Goal: Information Seeking & Learning: Find contact information

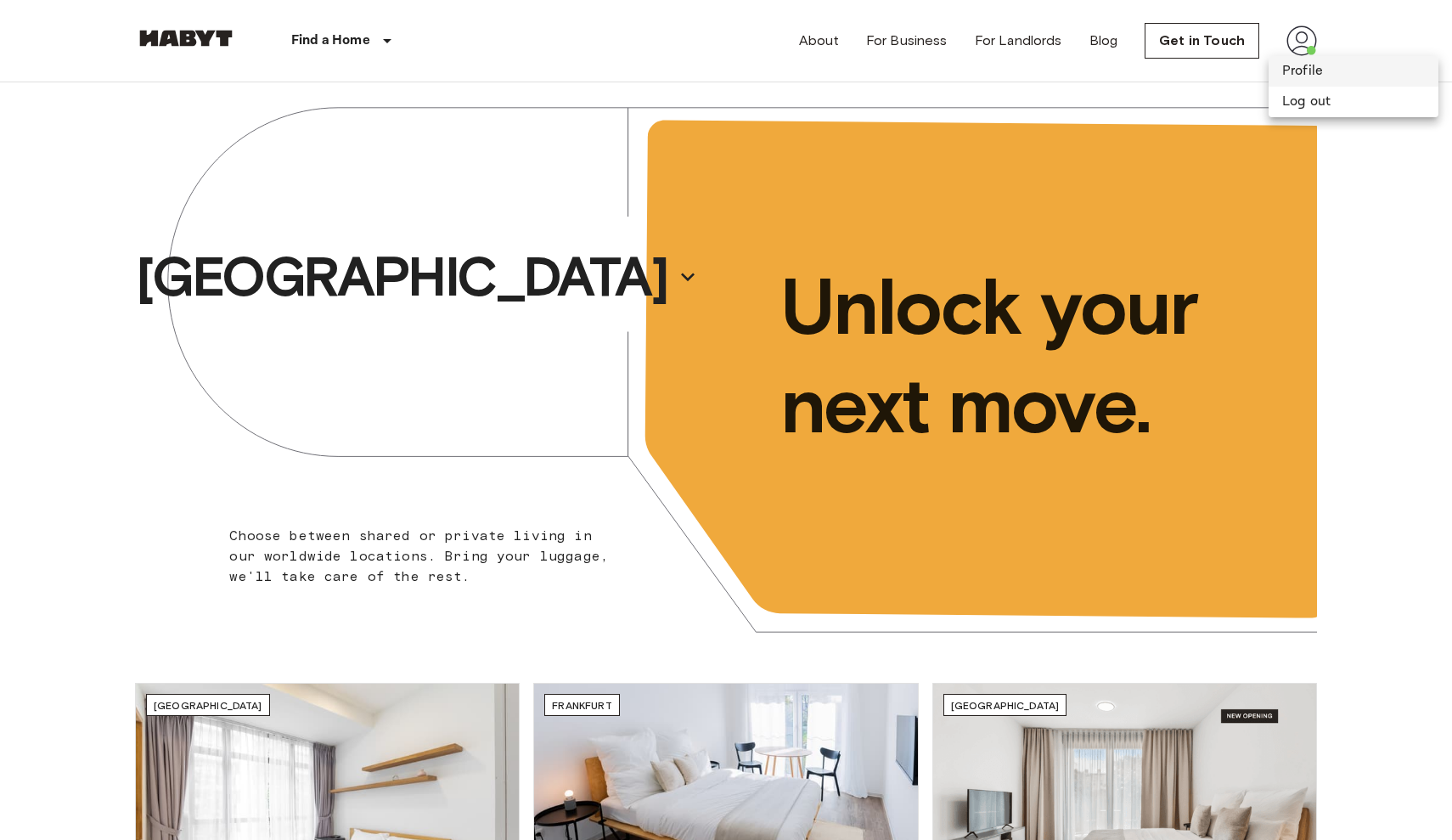
click at [1305, 80] on li "Profile" at bounding box center [1353, 71] width 170 height 31
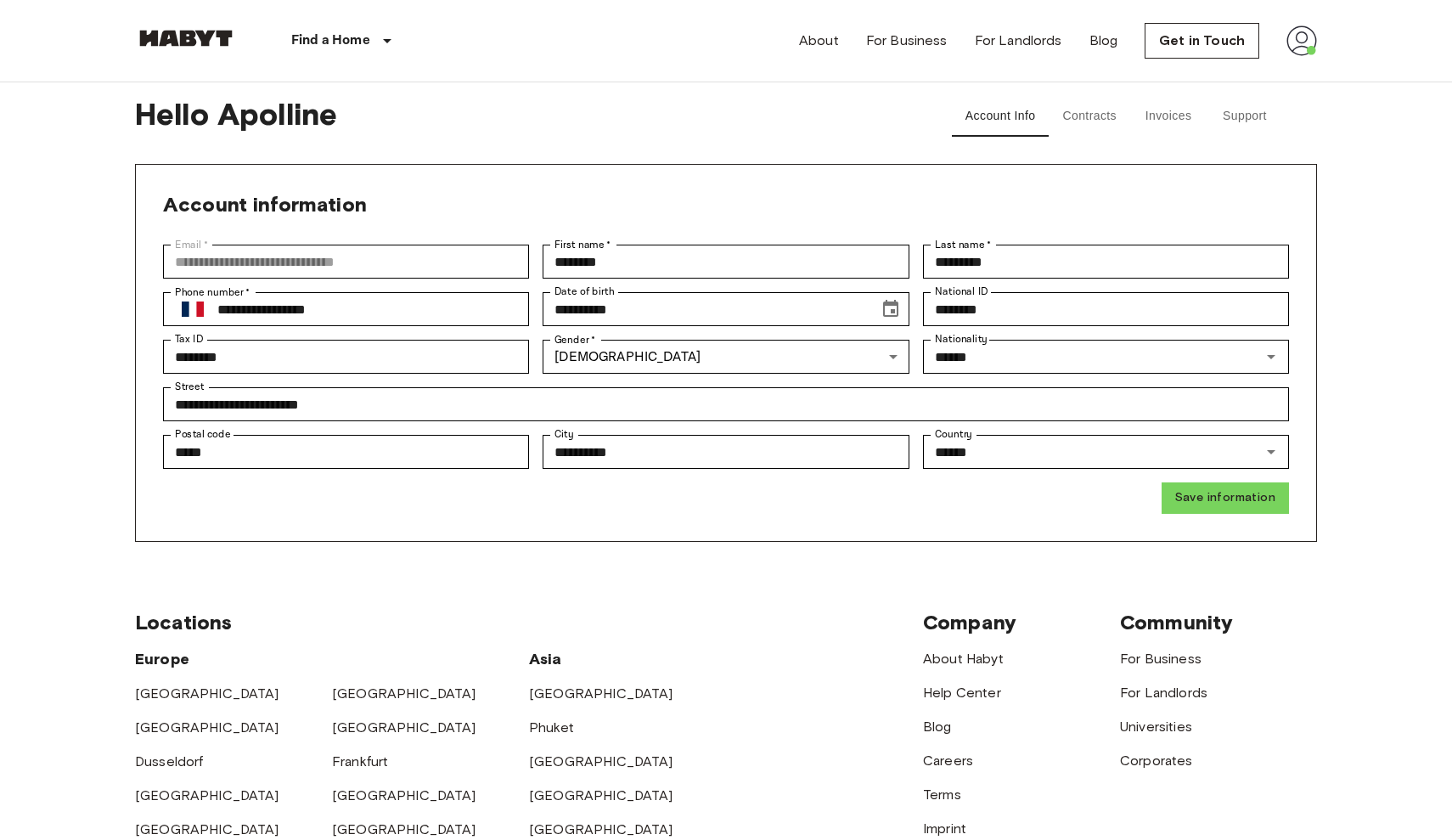
click at [1264, 112] on button "Support" at bounding box center [1244, 116] width 76 height 40
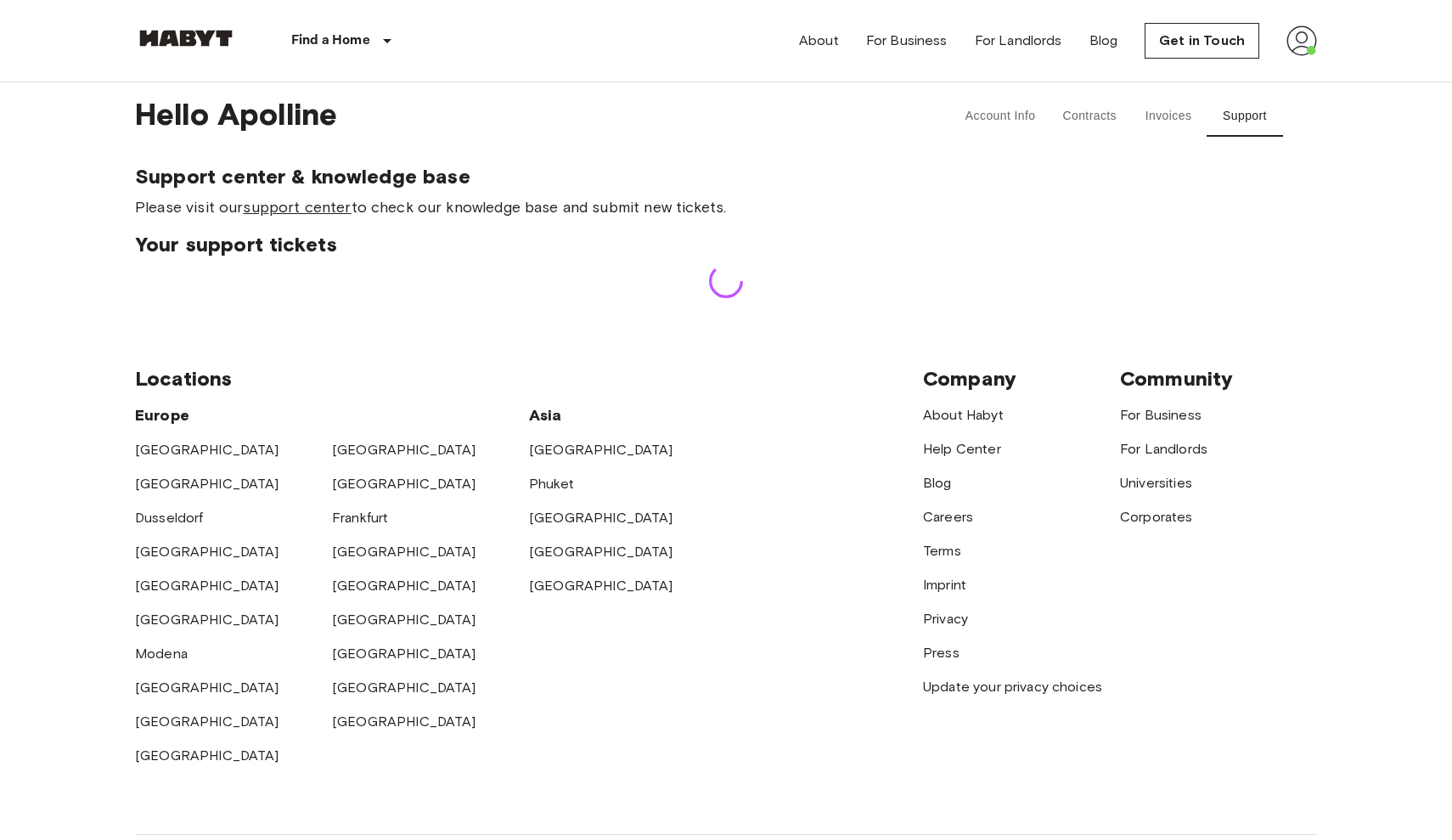
click at [330, 211] on link "support center" at bounding box center [296, 208] width 108 height 19
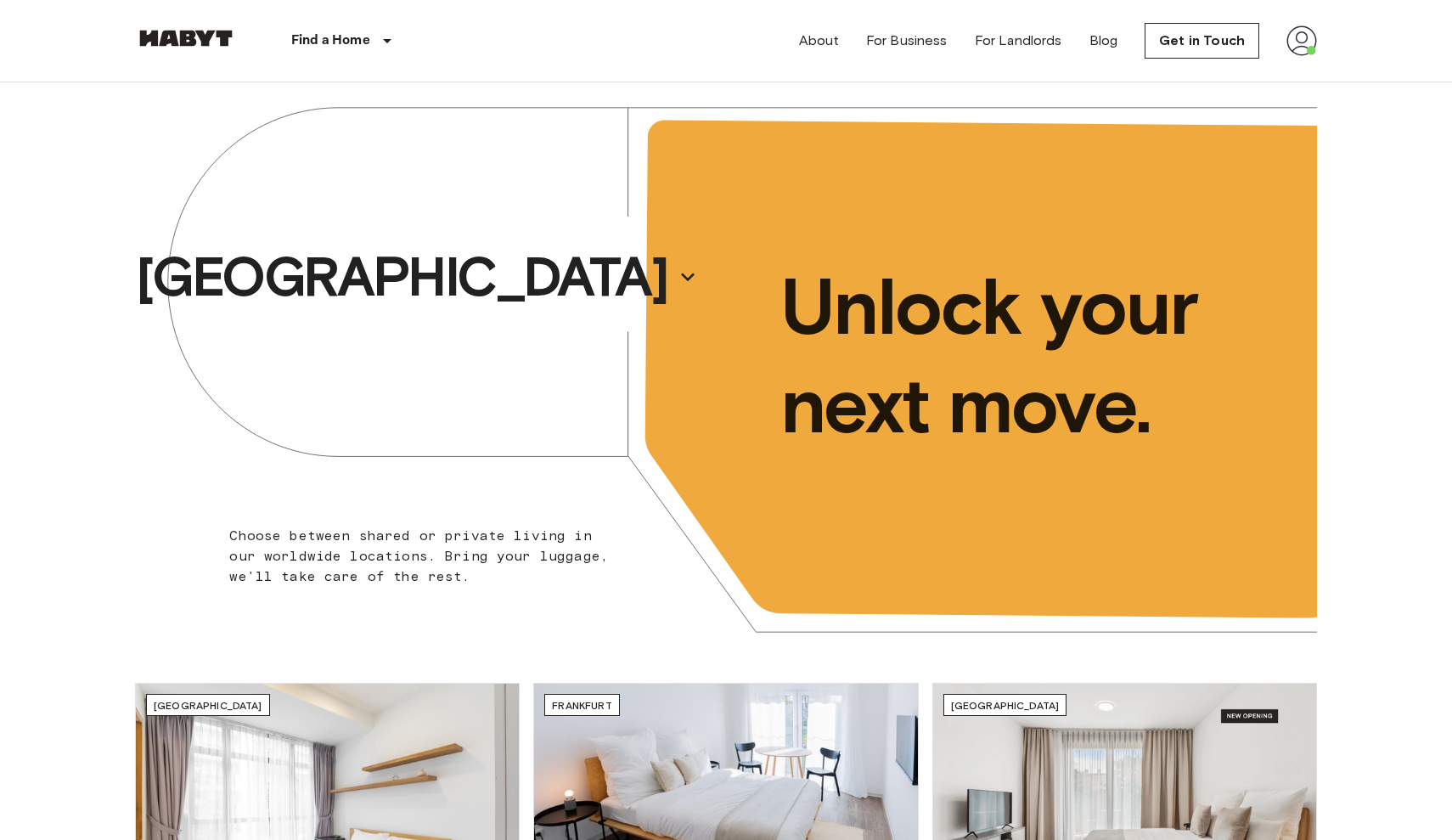
click at [1306, 31] on img at bounding box center [1302, 40] width 31 height 31
click at [1306, 66] on li "Profile" at bounding box center [1353, 71] width 170 height 31
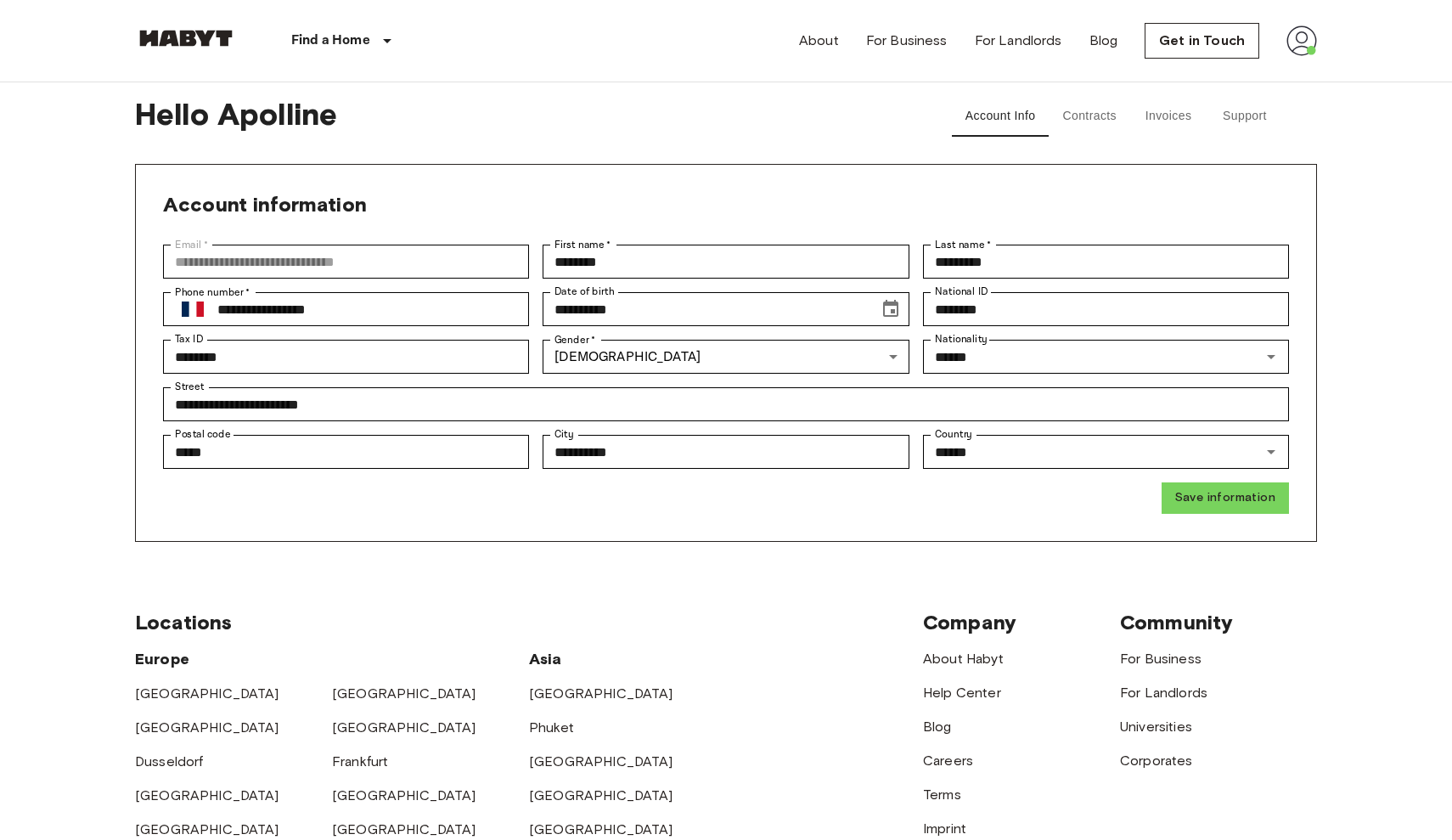
click at [1257, 105] on button "Support" at bounding box center [1244, 116] width 76 height 40
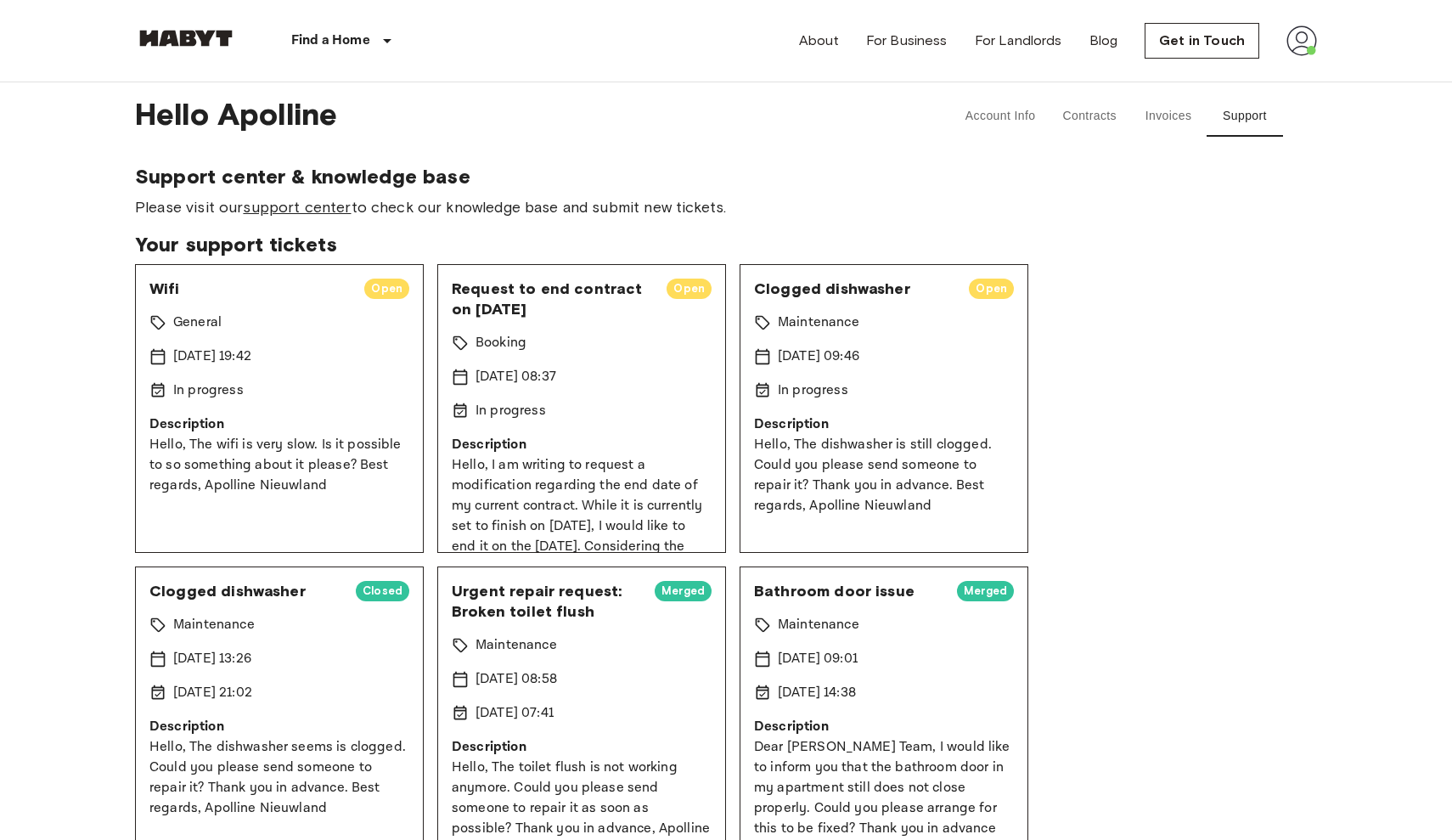
click at [309, 205] on link "support center" at bounding box center [296, 208] width 108 height 19
